Goal: Transaction & Acquisition: Purchase product/service

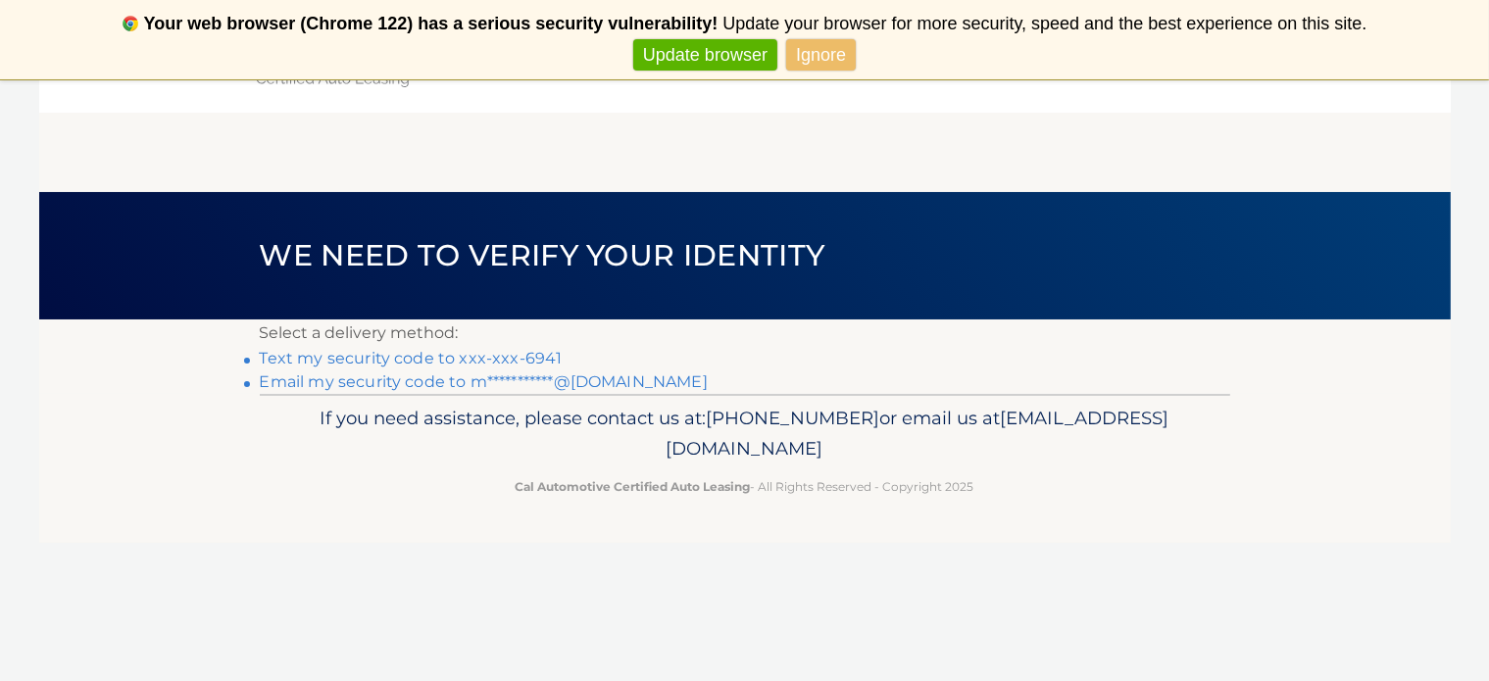
click at [422, 309] on header "We need to verify your identity" at bounding box center [745, 255] width 970 height 127
click at [456, 391] on link "**********" at bounding box center [484, 382] width 448 height 19
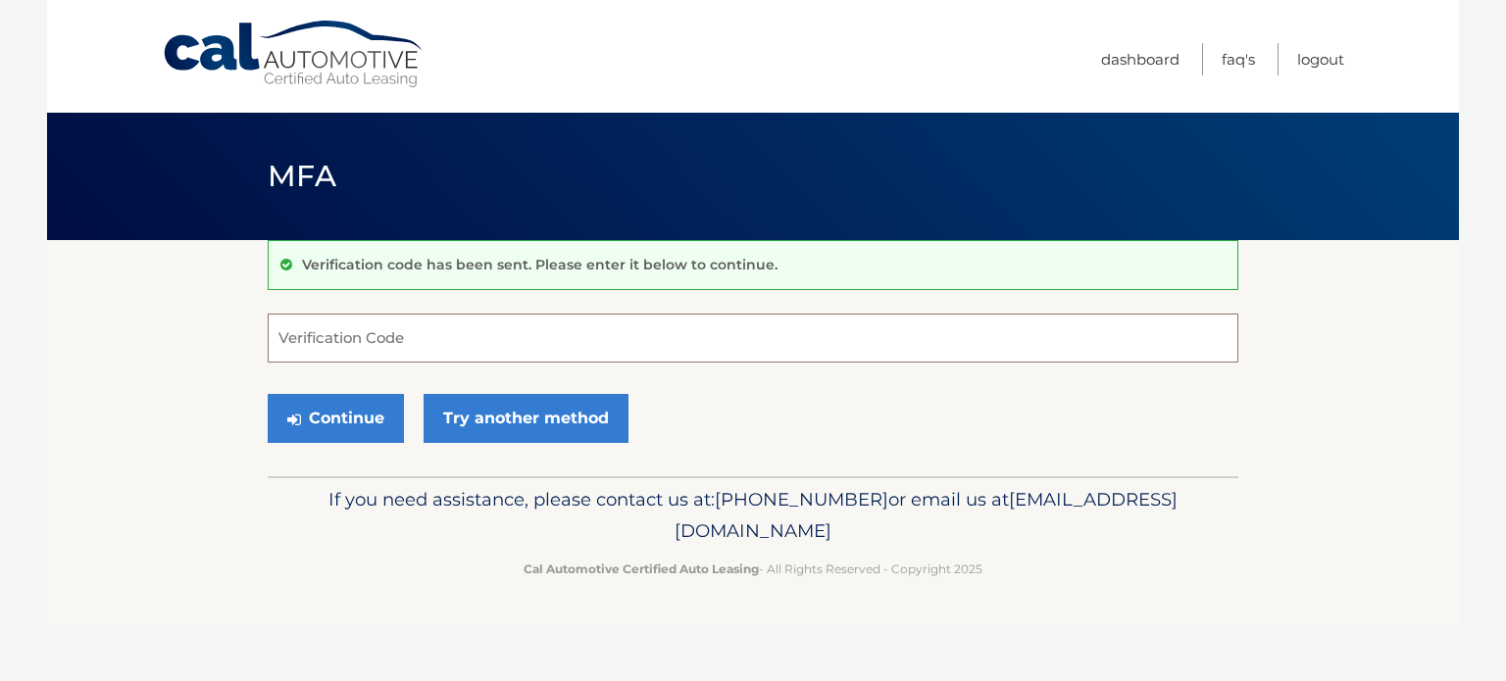
click at [421, 343] on input "Verification Code" at bounding box center [753, 338] width 970 height 49
type input "570611"
click at [268, 394] on button "Continue" at bounding box center [336, 418] width 136 height 49
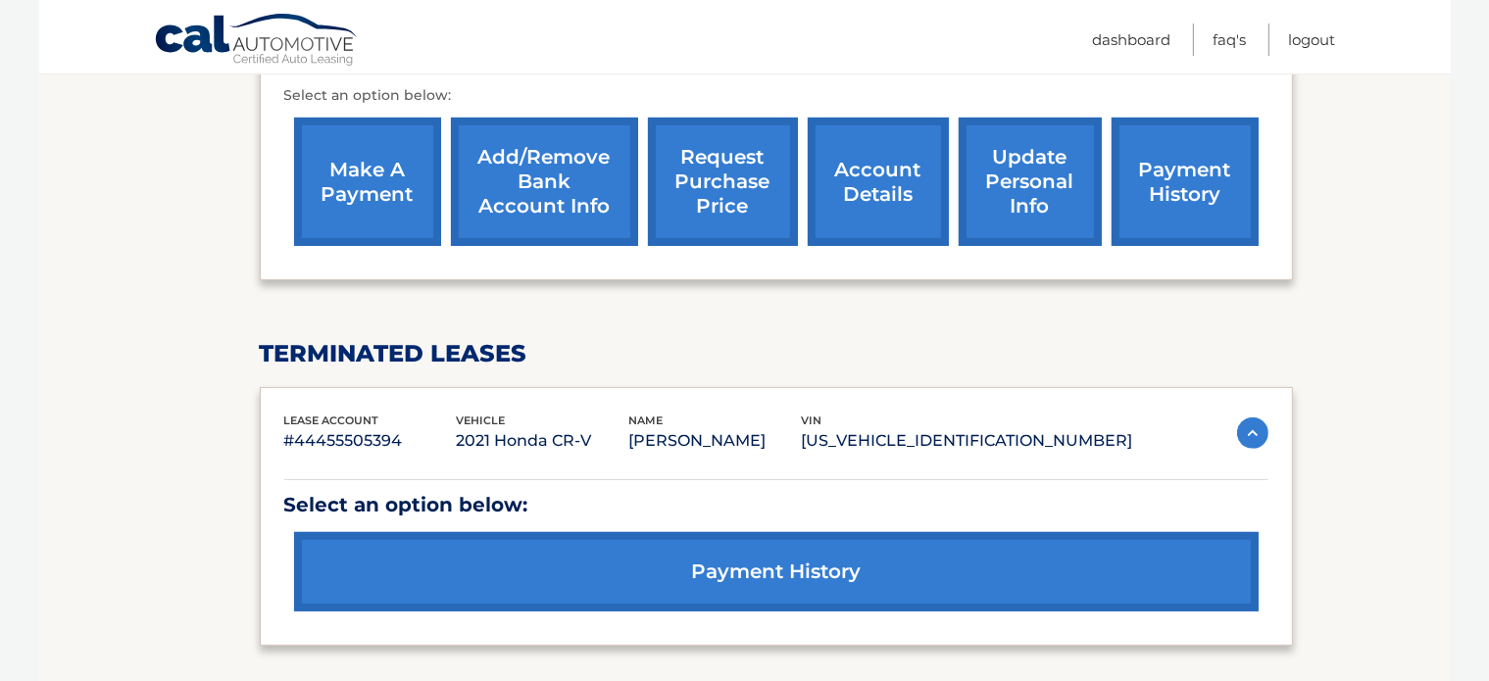
scroll to position [728, 0]
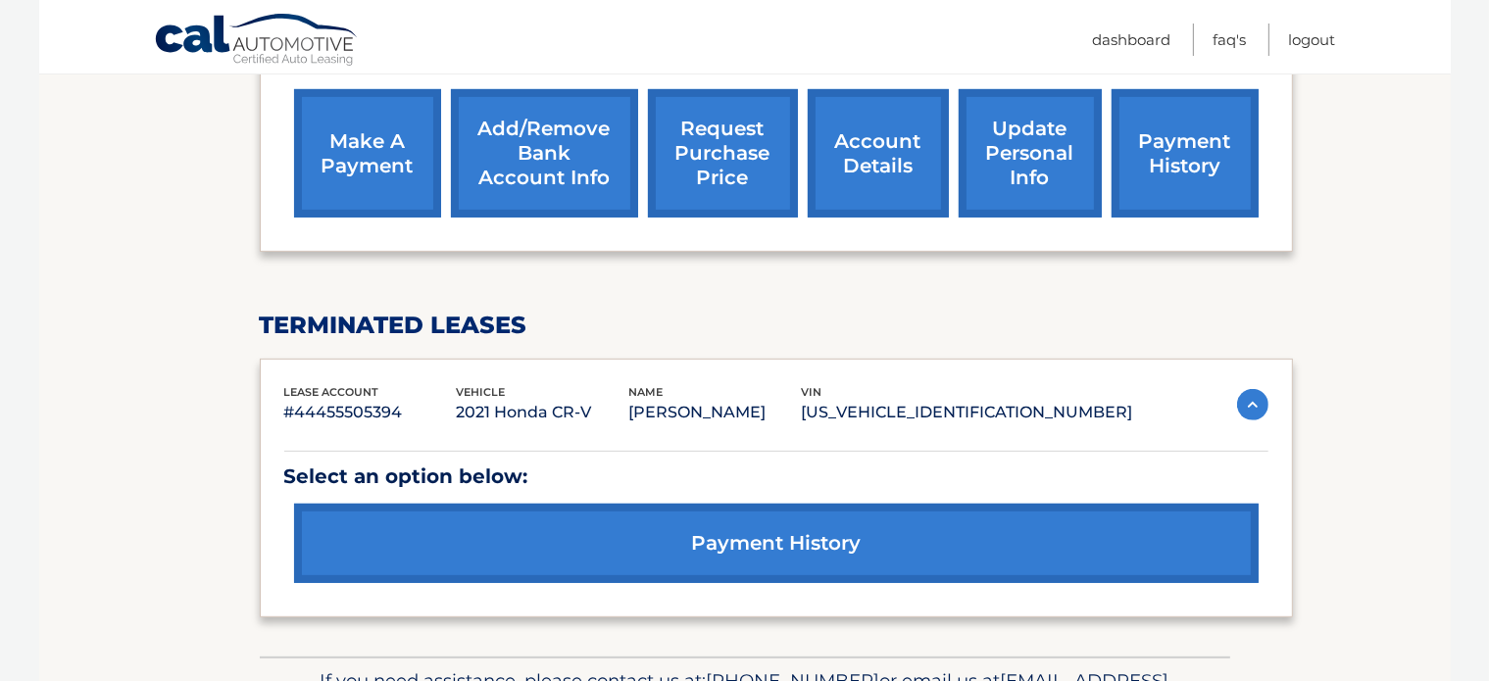
click at [366, 198] on link "make a payment" at bounding box center [367, 153] width 147 height 128
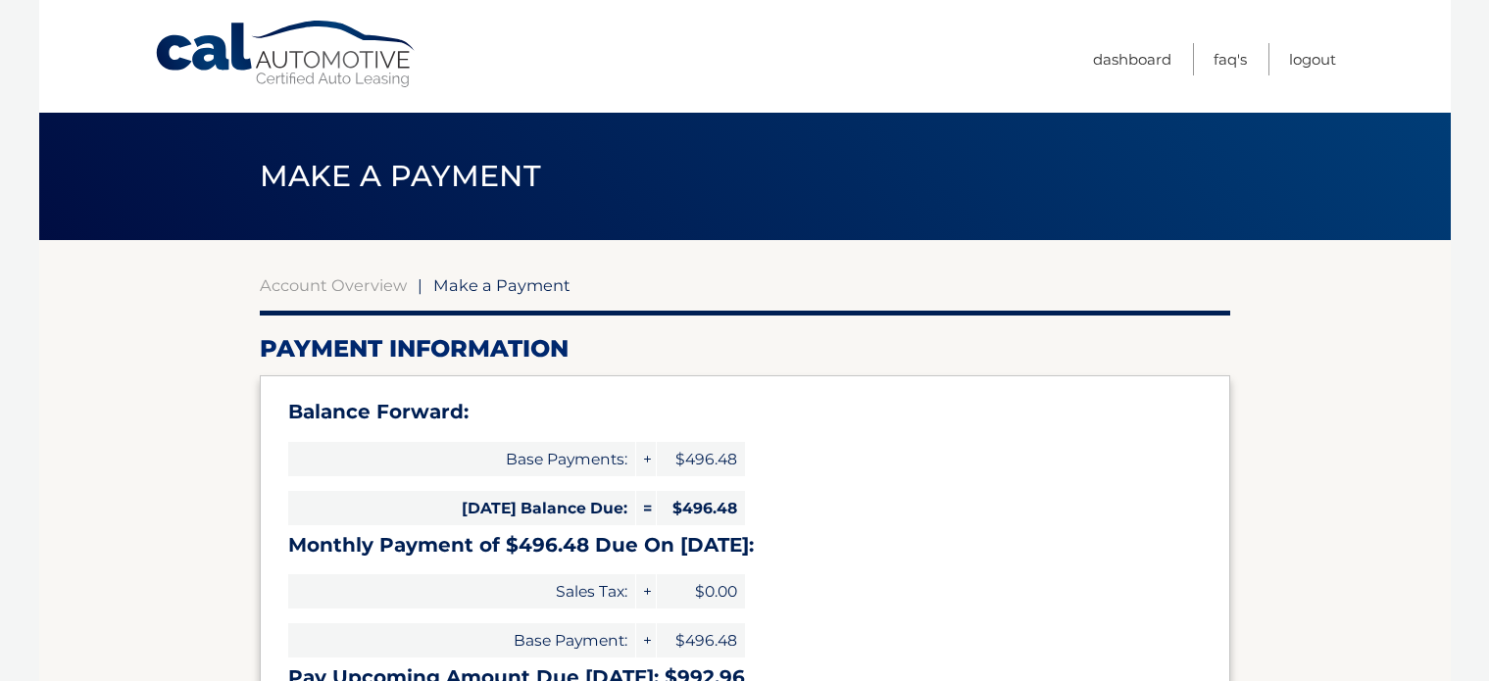
select select "ZTc3MjBmMTQtYWQ0OS00NGQyLWJiNWMtMzEzZWY3OWU4YjNm"
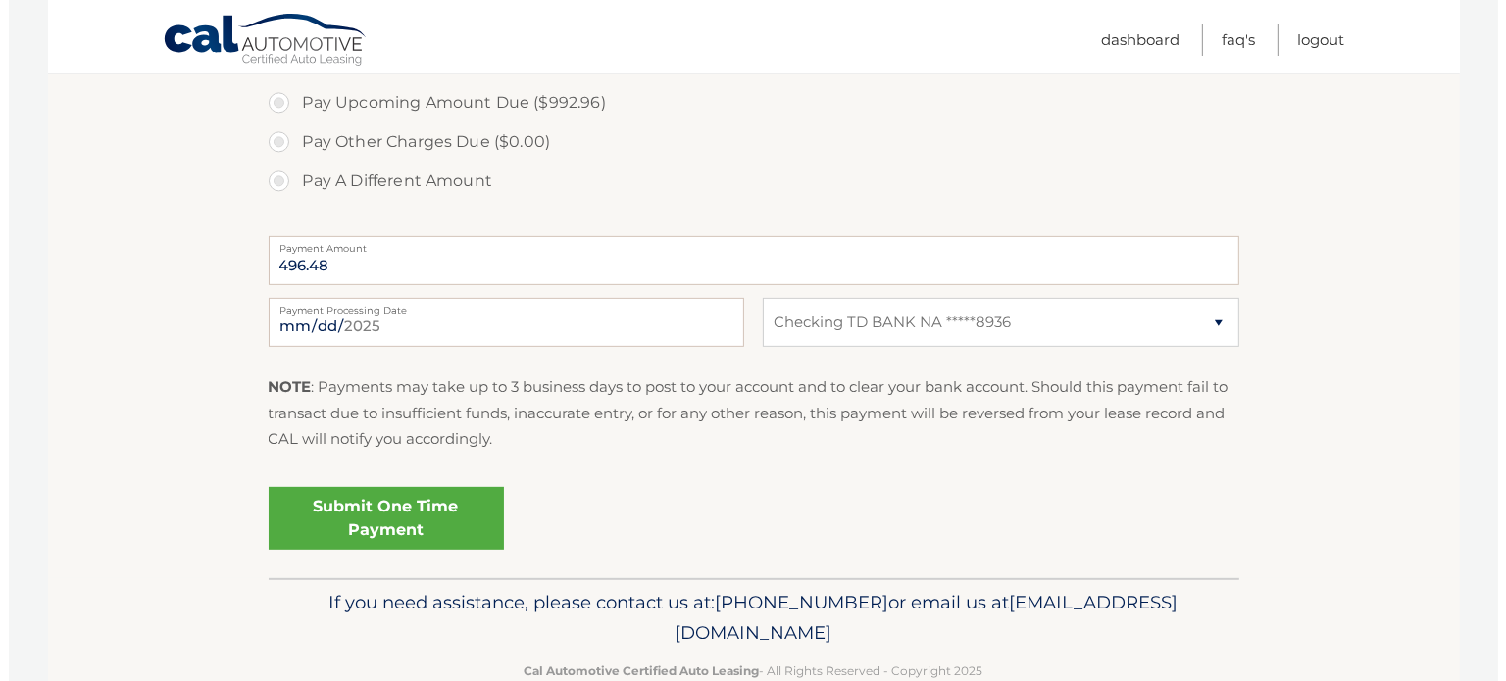
scroll to position [755, 0]
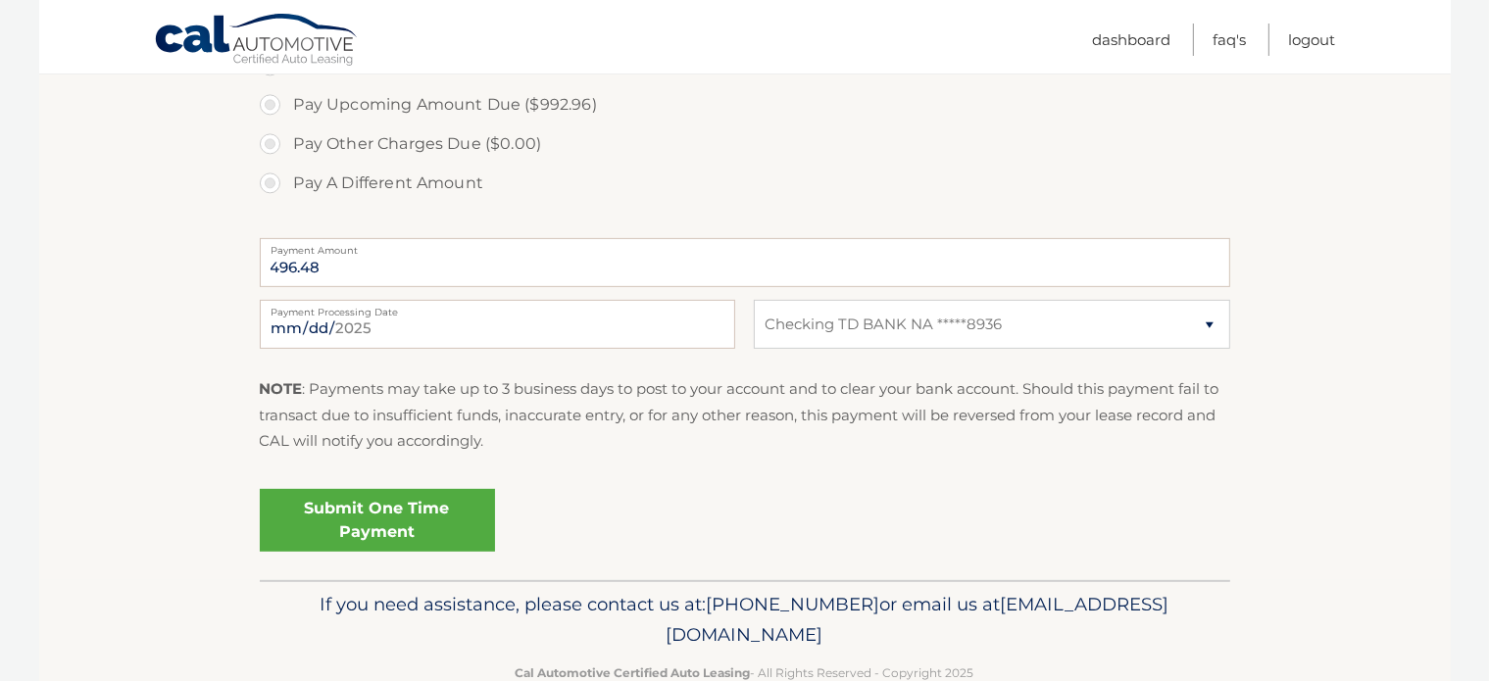
click at [427, 521] on link "Submit One Time Payment" at bounding box center [377, 520] width 235 height 63
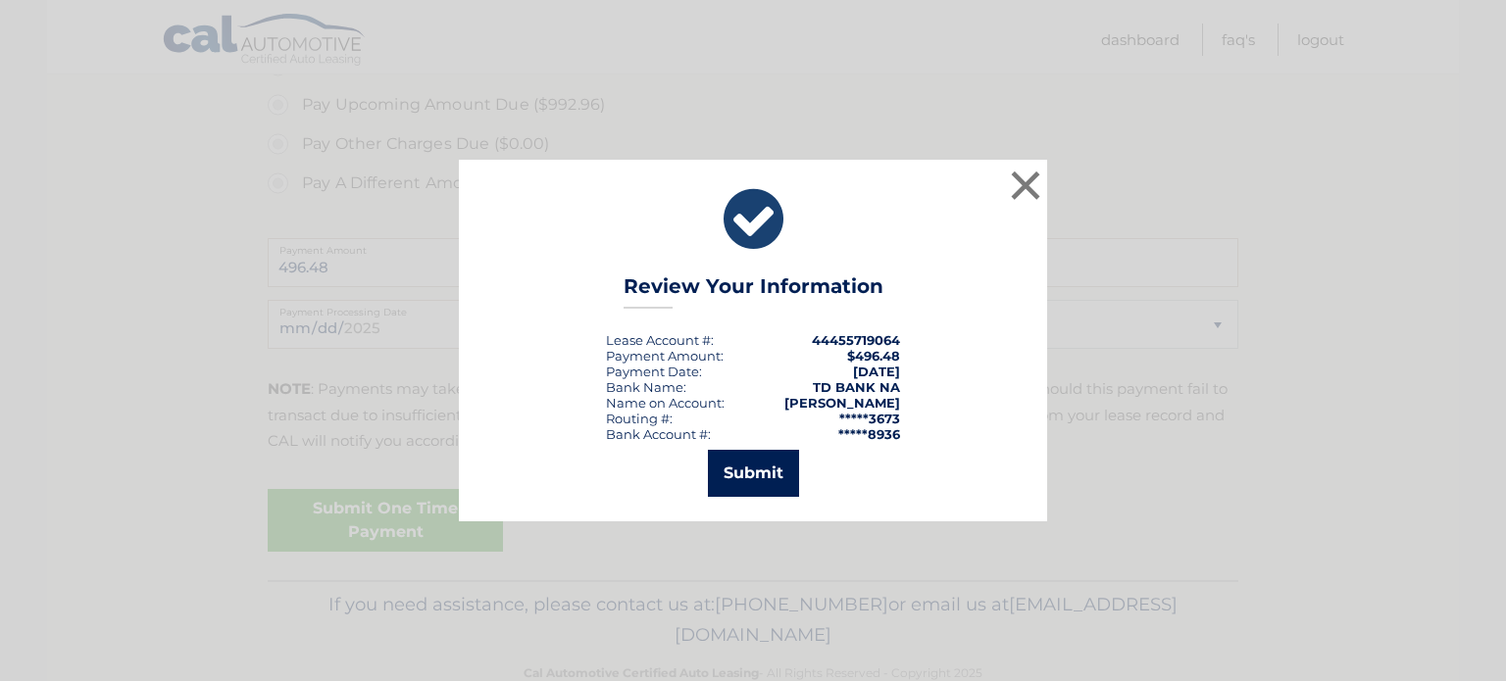
click at [739, 472] on button "Submit" at bounding box center [753, 473] width 91 height 47
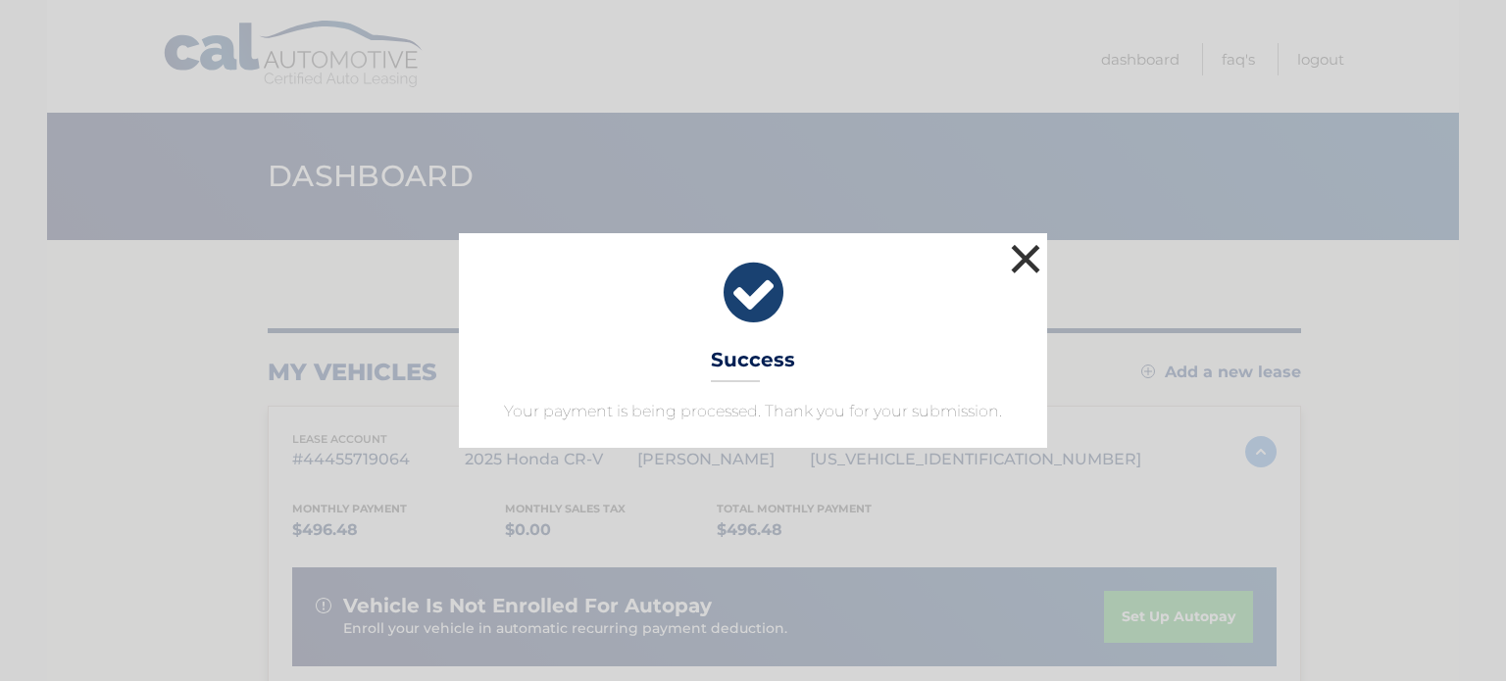
click at [1018, 273] on button "×" at bounding box center [1025, 258] width 39 height 39
